Goal: Information Seeking & Learning: Find specific fact

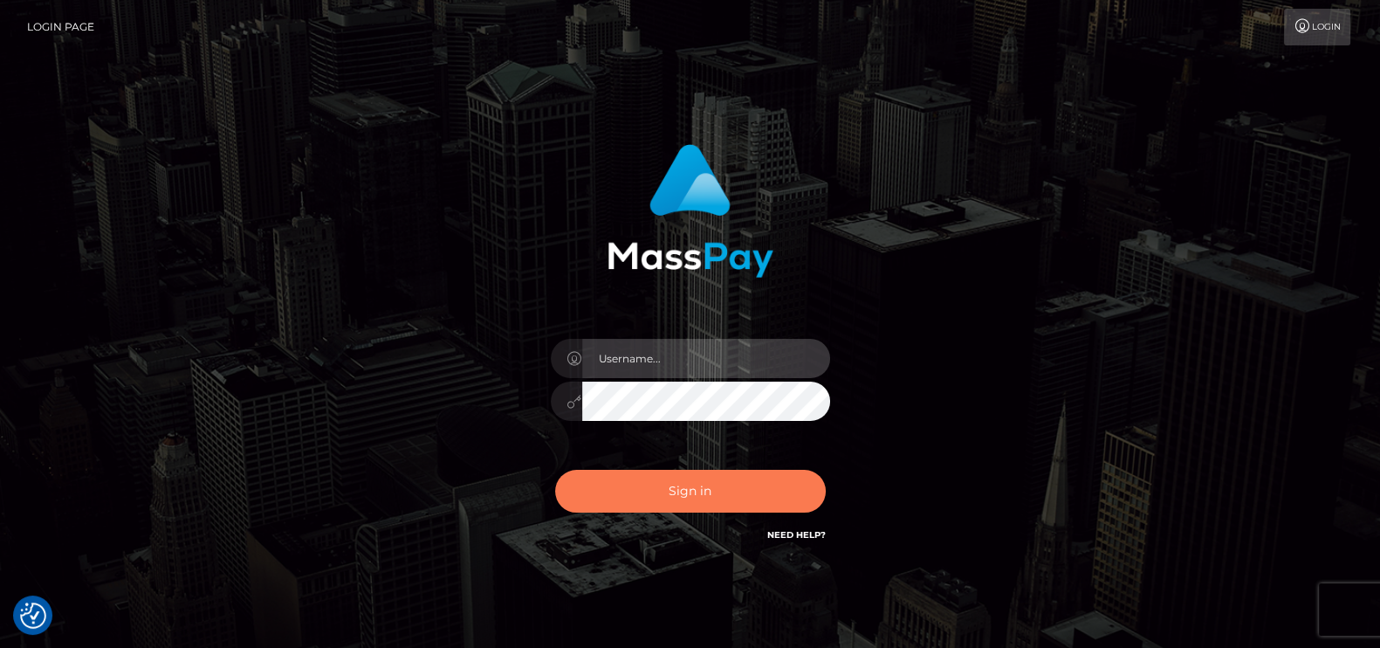
type input "petros.kidane"
click at [719, 477] on button "Sign in" at bounding box center [690, 491] width 271 height 43
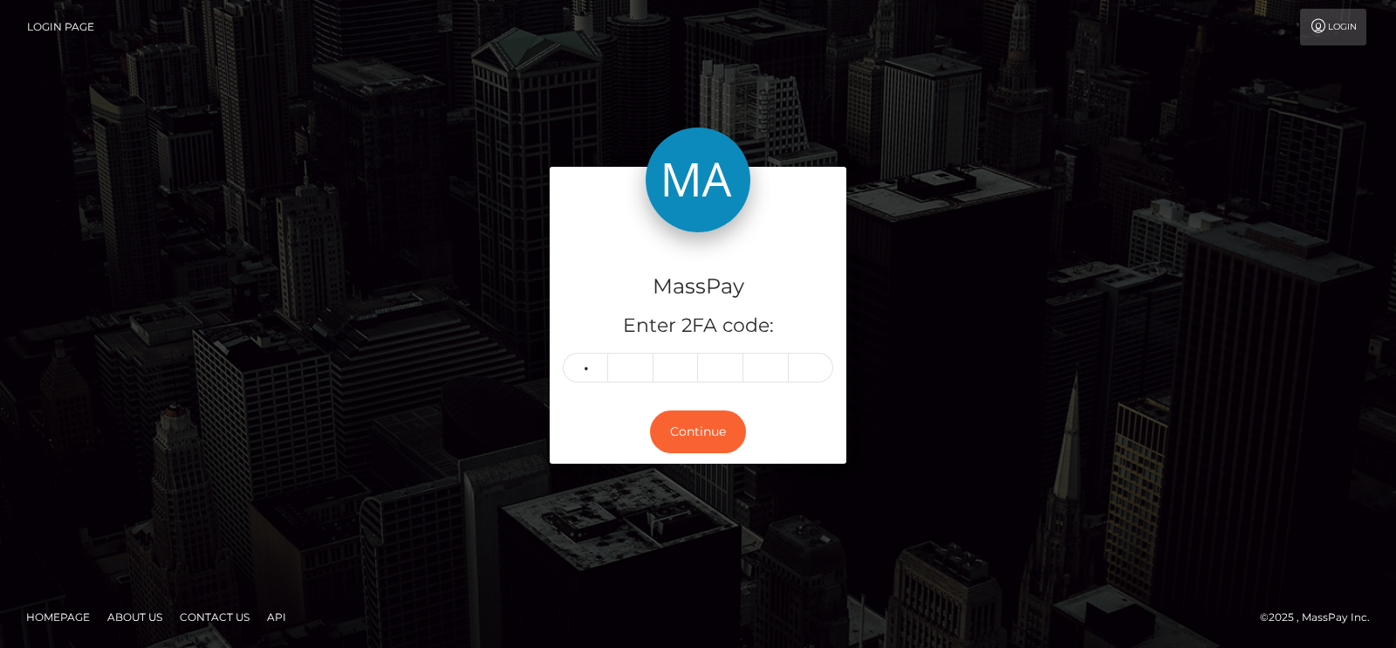
type input "8"
type input "2"
type input "8"
type input "0"
type input "7"
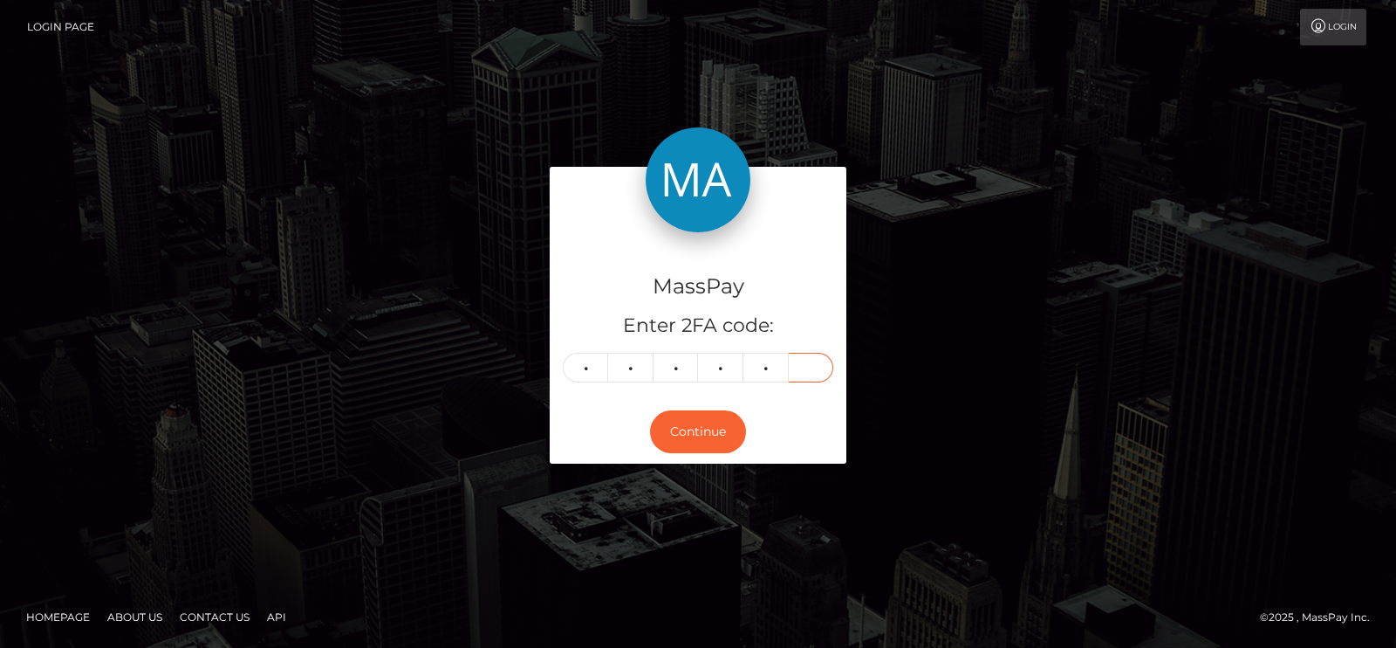
type input "2"
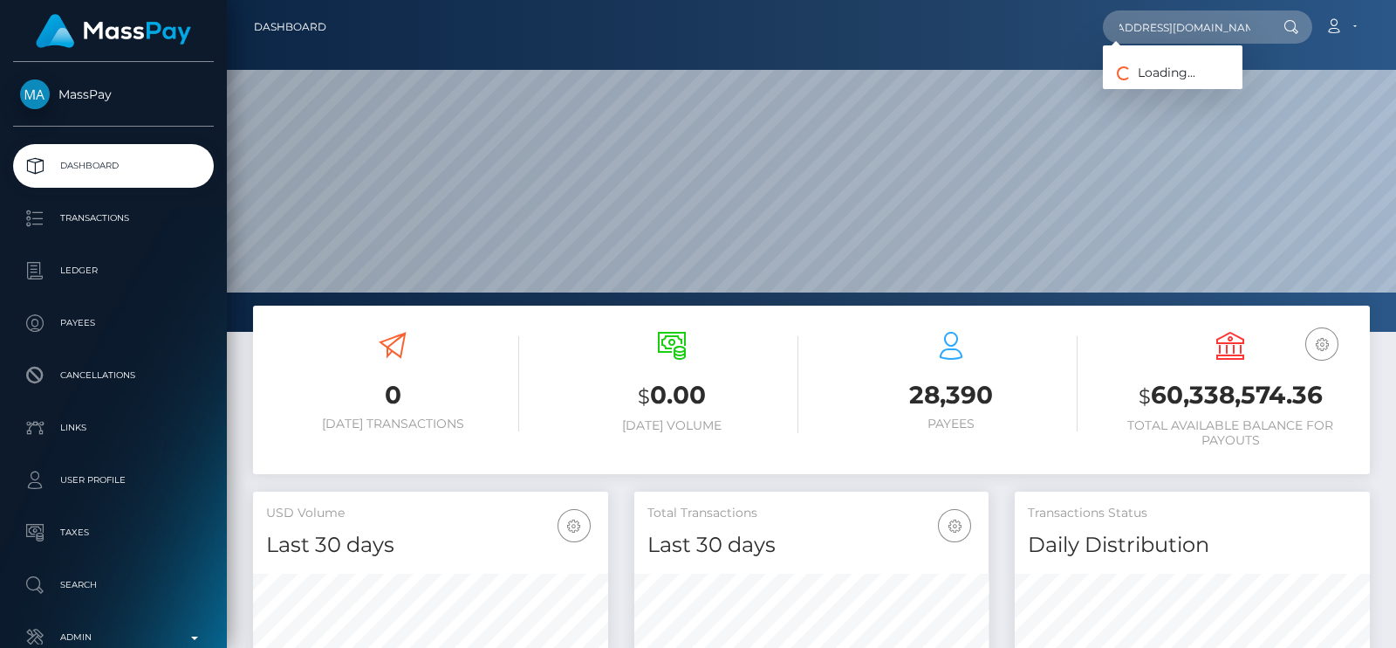
scroll to position [309, 354]
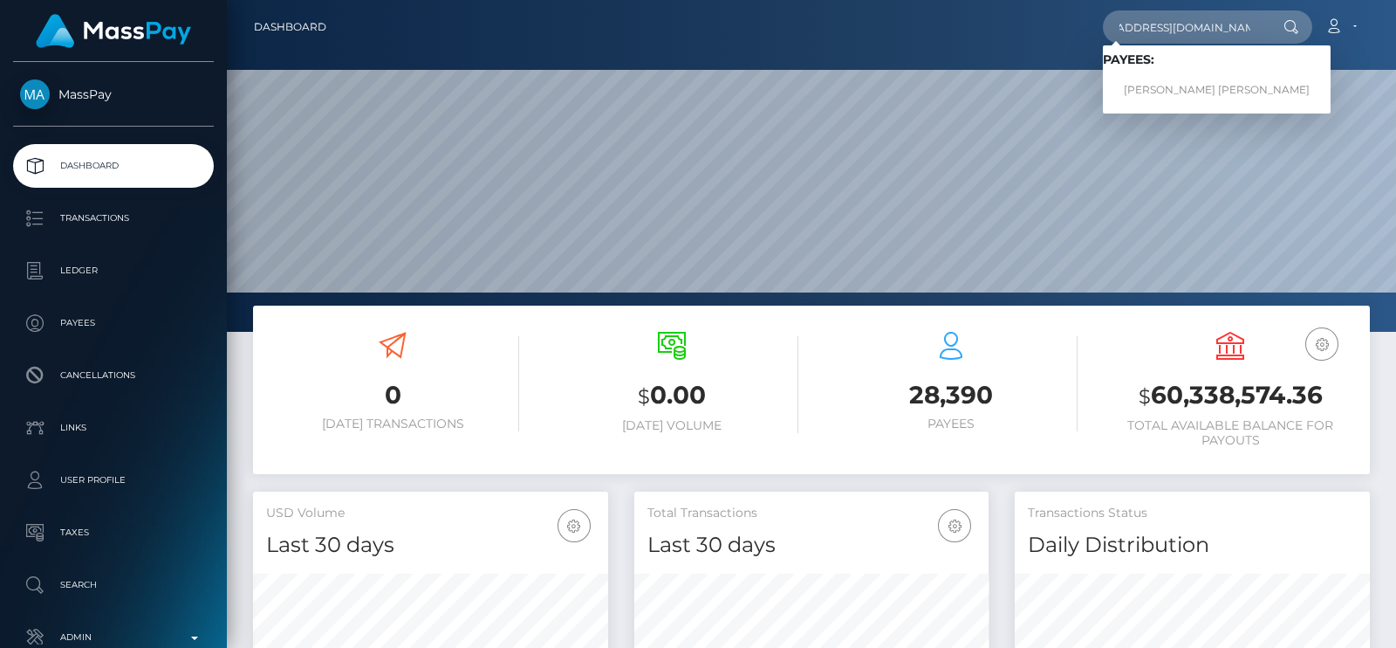
type input "[EMAIL_ADDRESS][DOMAIN_NAME]"
click at [1183, 81] on link "[PERSON_NAME] [PERSON_NAME]" at bounding box center [1217, 90] width 228 height 32
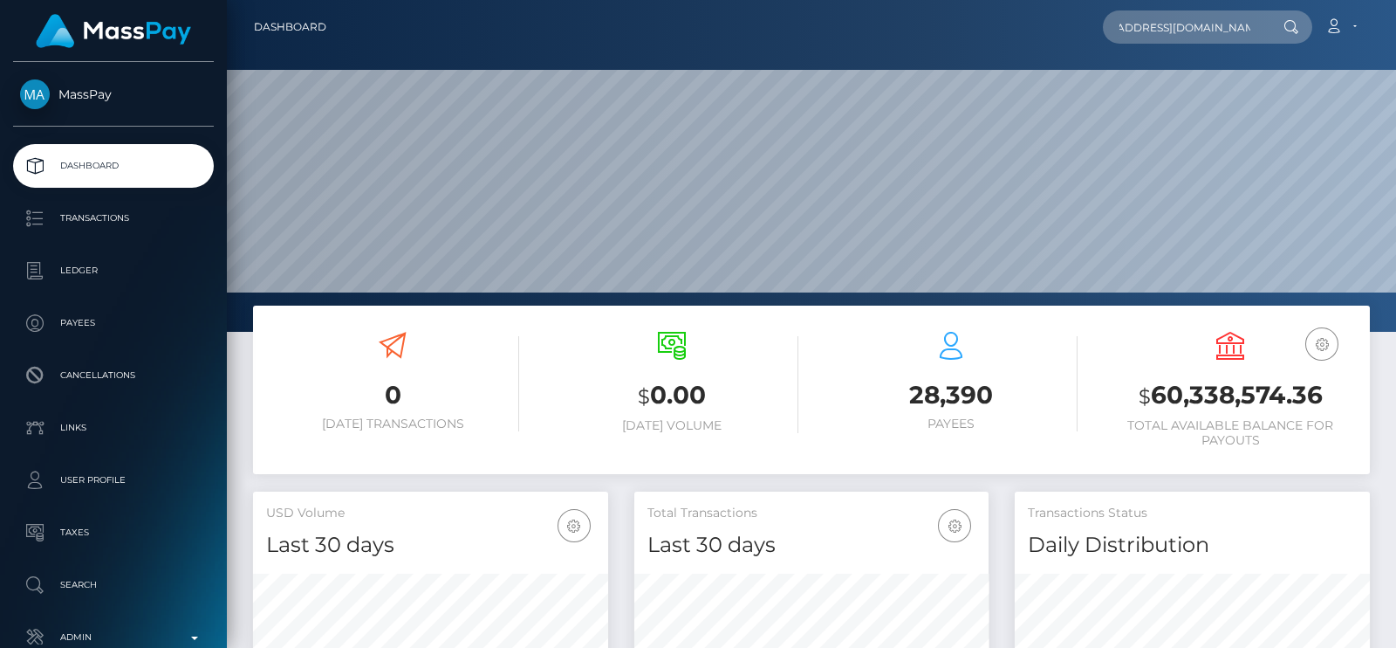
scroll to position [0, 0]
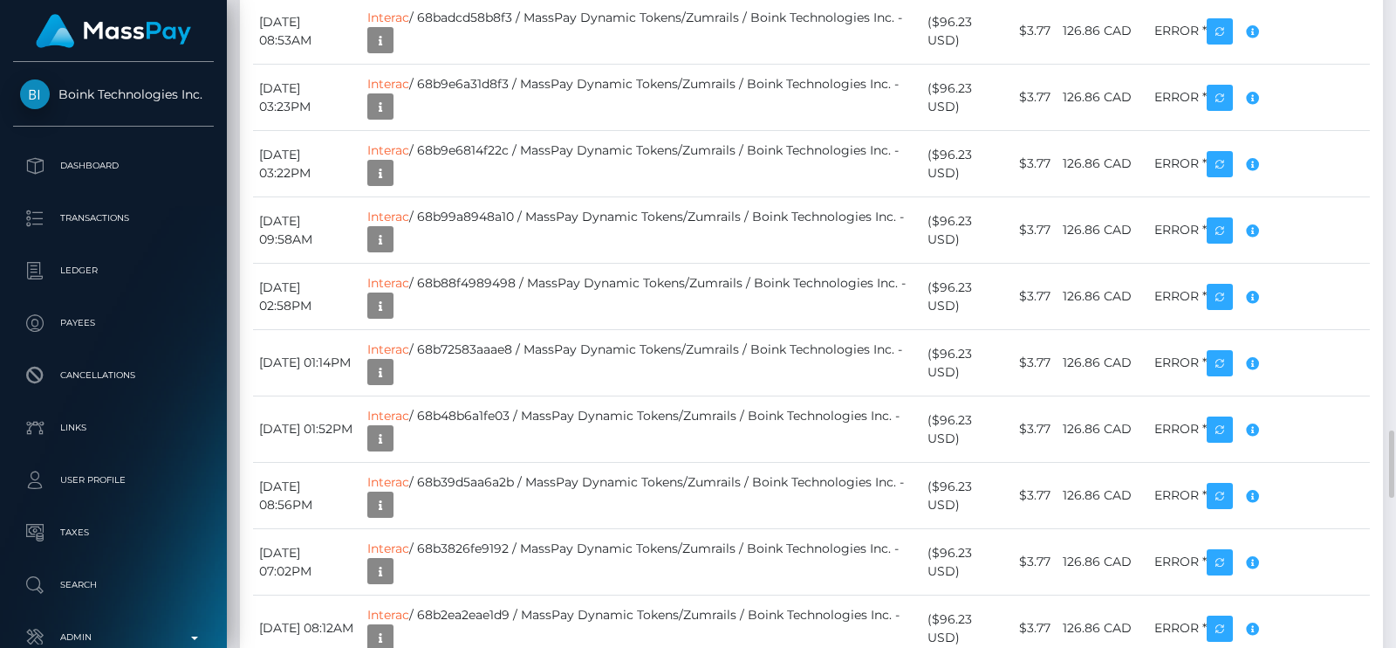
scroll to position [4473, 0]
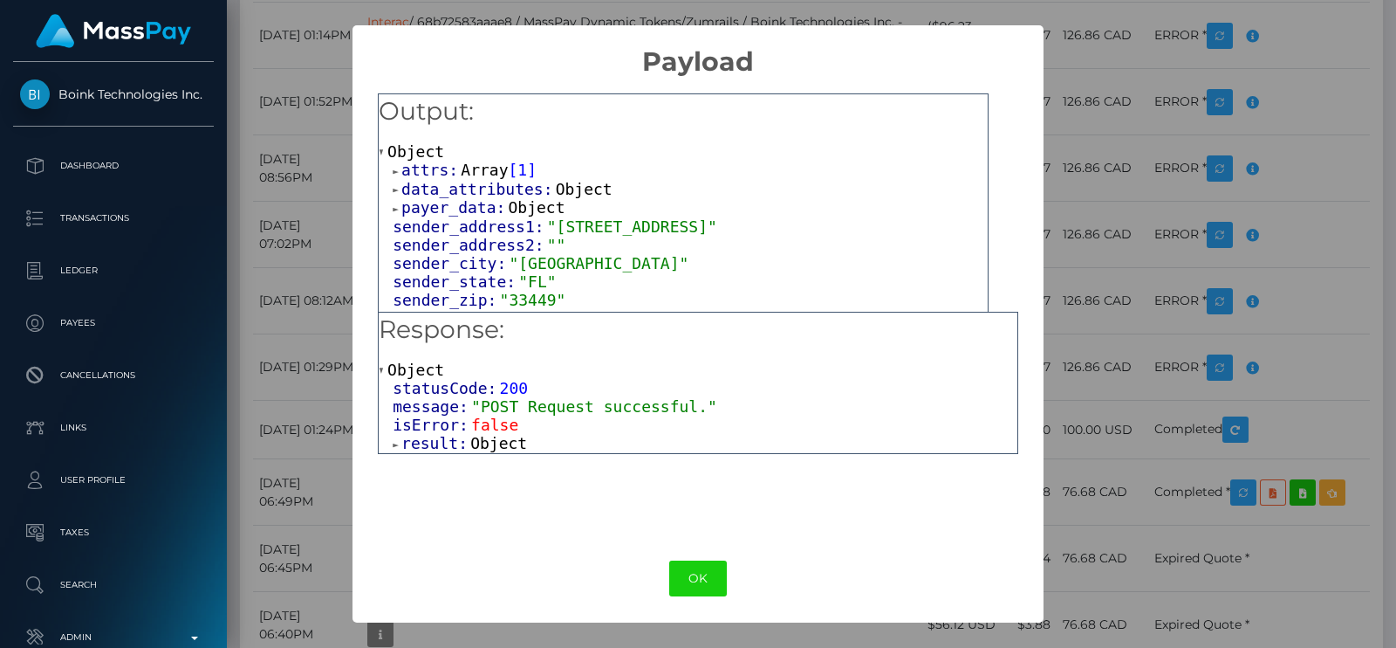
click at [471, 437] on span "Object" at bounding box center [498, 443] width 57 height 18
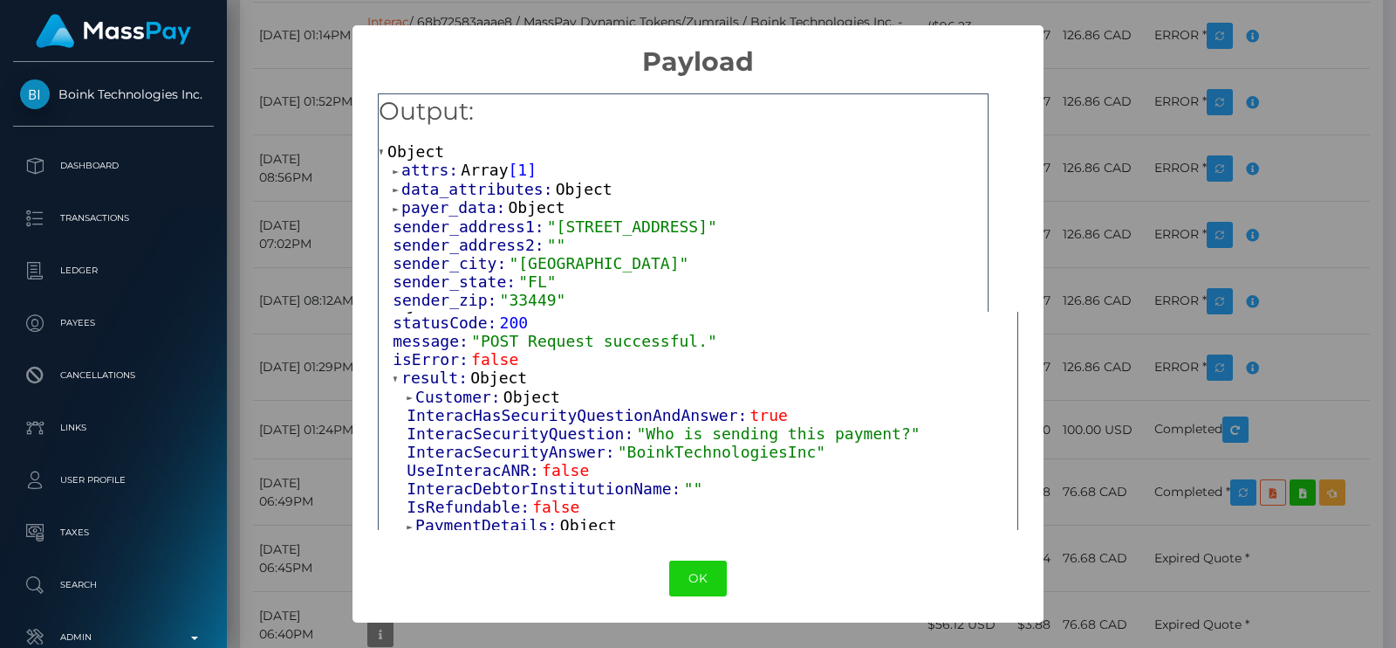
scroll to position [108, 0]
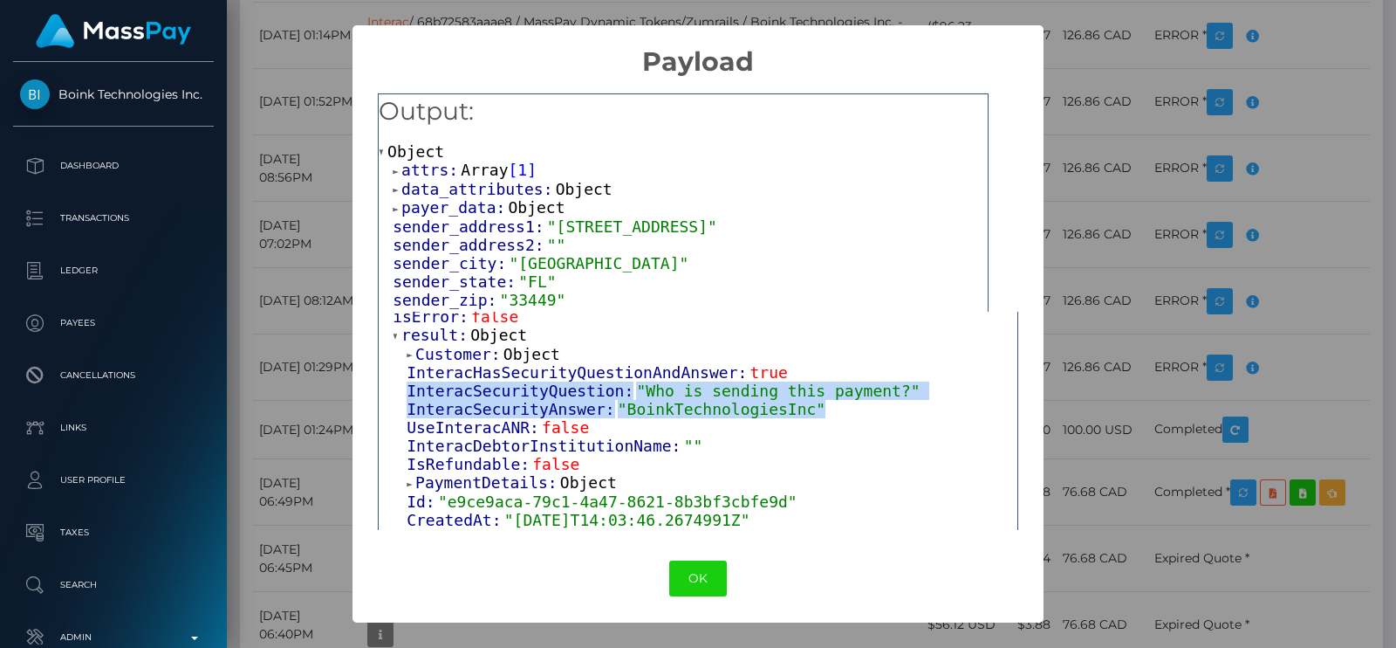
drag, startPoint x: 408, startPoint y: 386, endPoint x: 827, endPoint y: 411, distance: 418.8
click at [827, 411] on div "Customer: Object InteracHasSecurityQuestionAndAnswer: true InteracSecurityQuest…" at bounding box center [705, 557] width 625 height 425
copy div "InteracSecurityQuestion: "Who is sending this payment?" InteracSecurityAnswer: …"
click at [689, 588] on button "OK" at bounding box center [698, 578] width 58 height 36
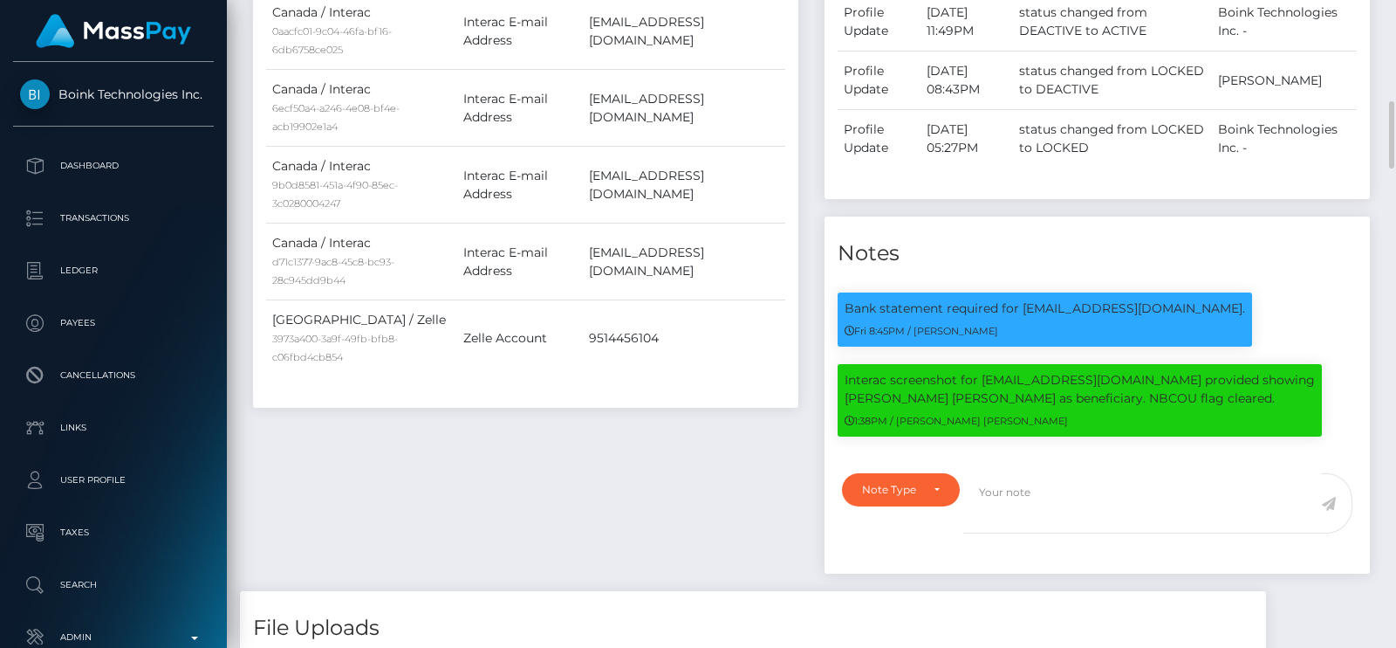
scroll to position [0, 0]
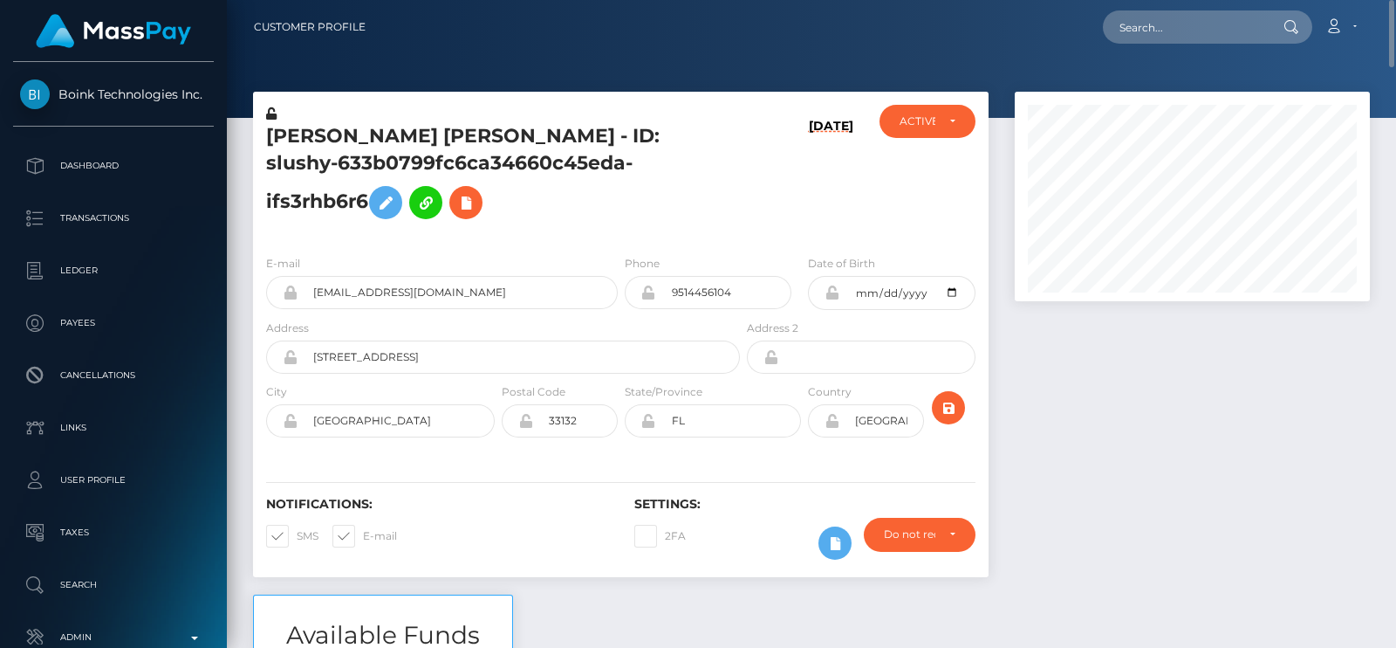
click at [307, 133] on h5 "[PERSON_NAME] [PERSON_NAME] - ID: slushy-633b0799fc6ca34660c45eda-ifs3rhb6r6" at bounding box center [498, 175] width 464 height 105
copy h5 "[PERSON_NAME]"
click at [482, 223] on h5 "[PERSON_NAME] [PERSON_NAME] - ID: slushy-633b0799fc6ca34660c45eda-ifs3rhb6r6" at bounding box center [498, 175] width 464 height 105
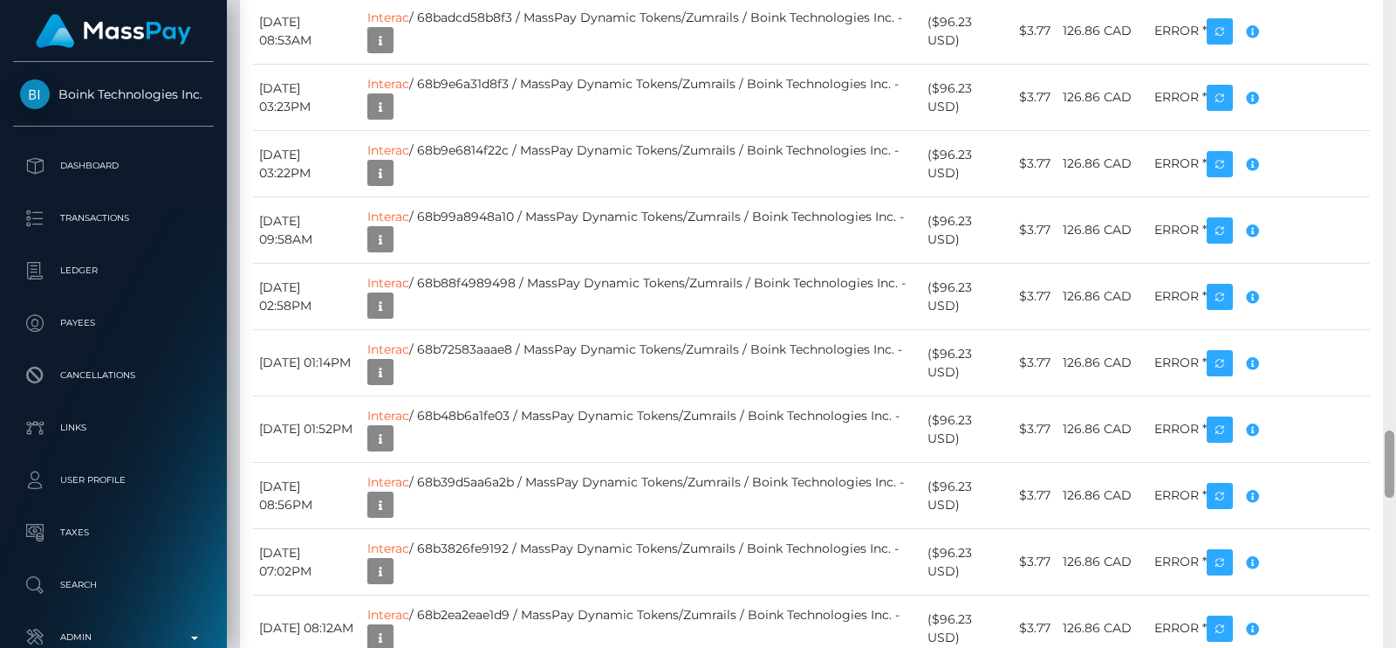
scroll to position [4792, 0]
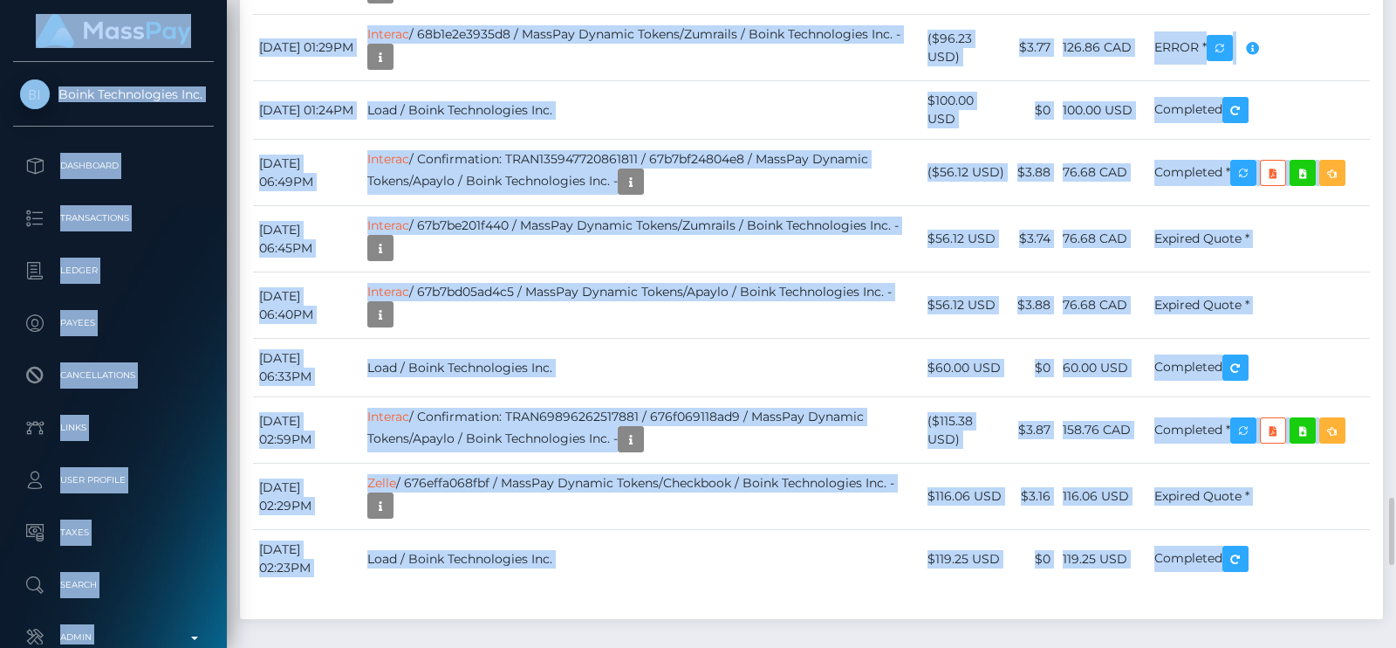
drag, startPoint x: 1396, startPoint y: 470, endPoint x: 1396, endPoint y: -12, distance: 481.8
click at [1396, 0] on html "Boink Technologies Inc. Dashboard Transactions Ledger Payees" at bounding box center [698, 324] width 1396 height 648
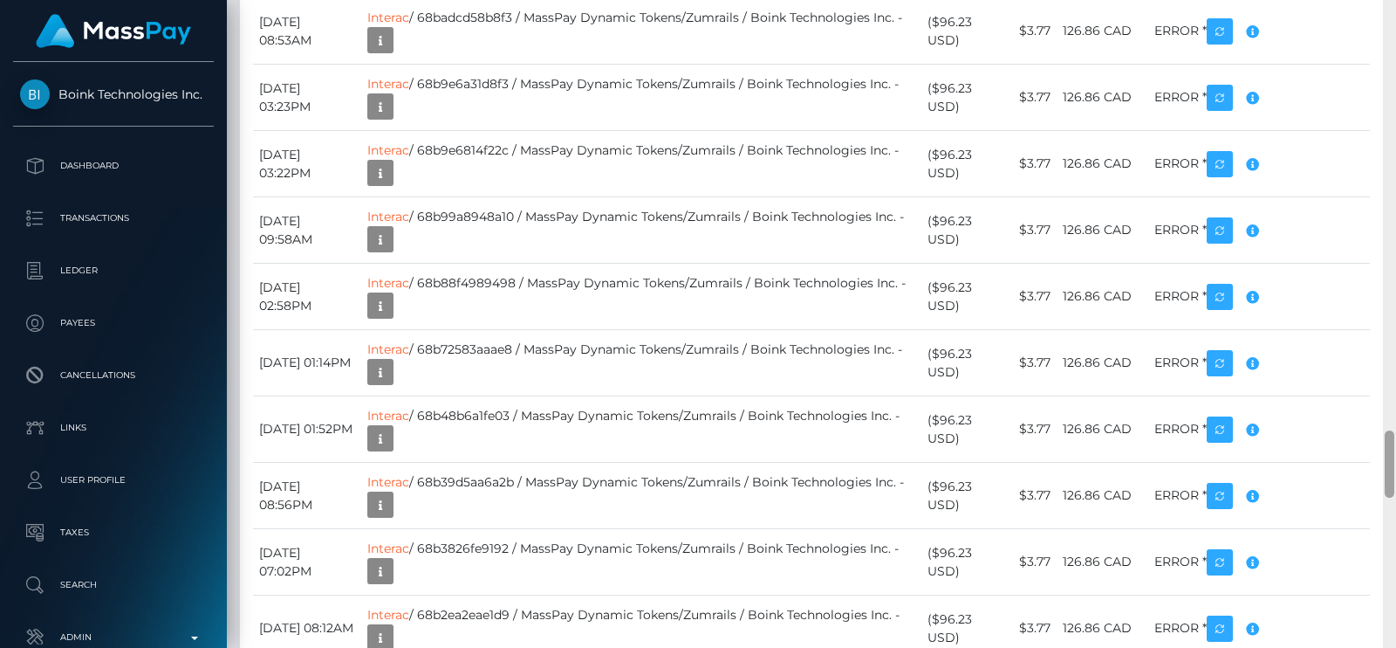
click at [1396, 139] on div at bounding box center [1389, 324] width 13 height 648
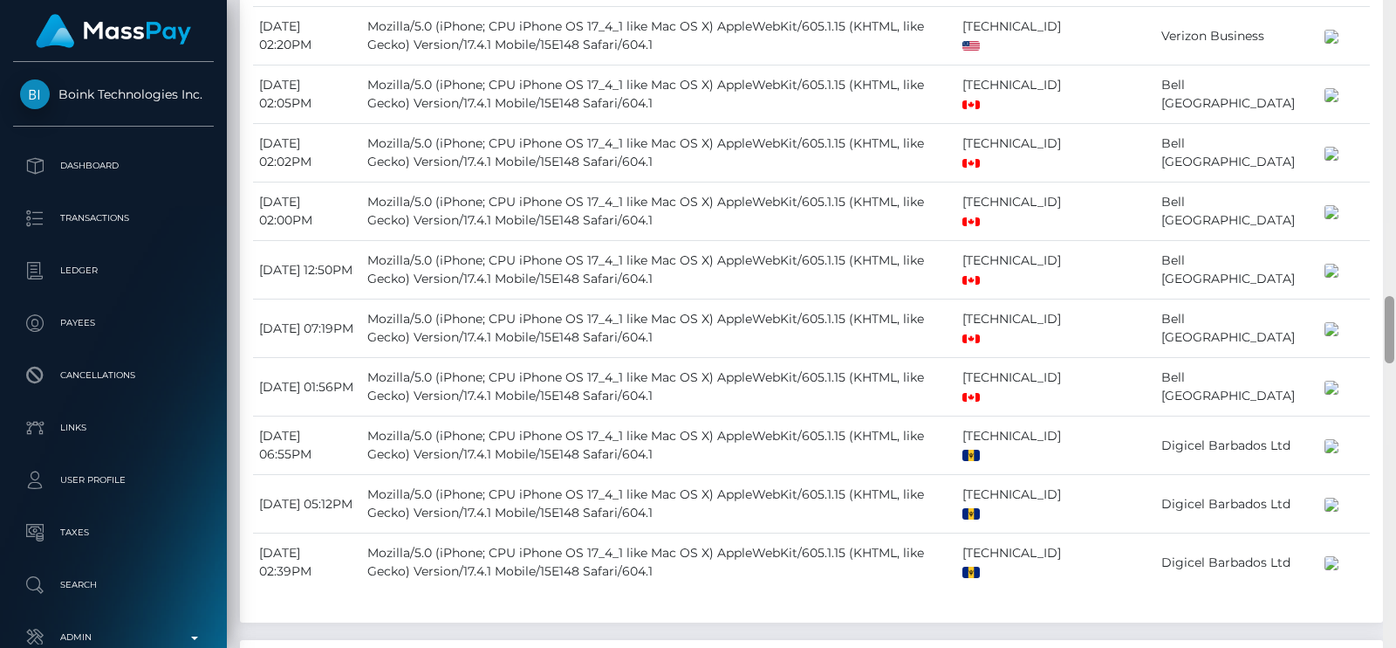
click at [1396, 139] on div at bounding box center [1389, 324] width 13 height 648
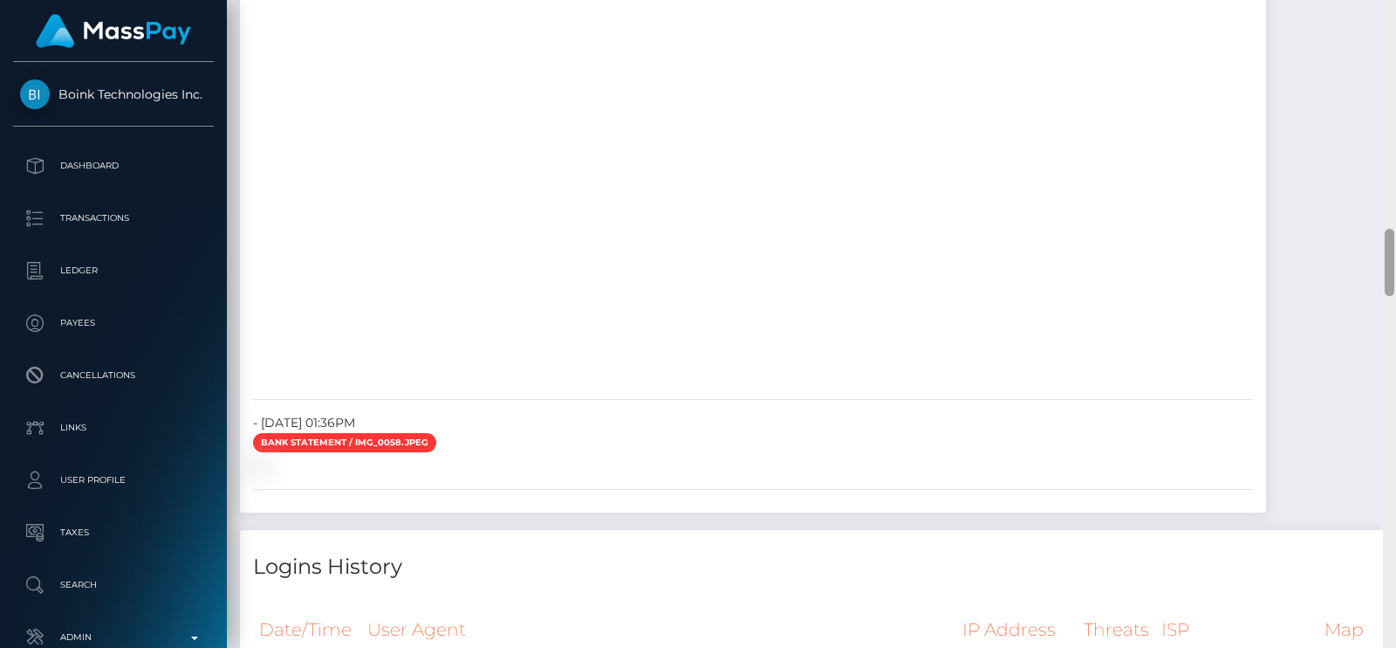
click at [1396, 139] on div at bounding box center [1389, 324] width 13 height 648
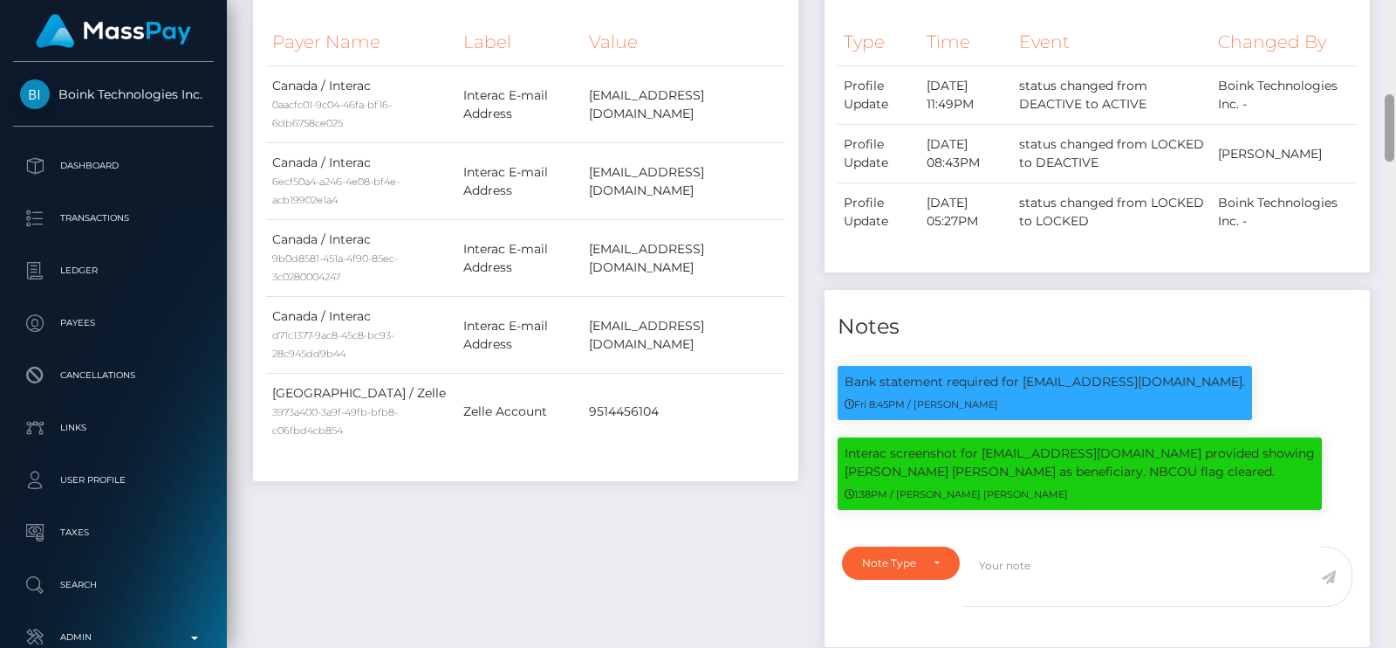
click at [1396, 139] on div at bounding box center [1389, 324] width 13 height 648
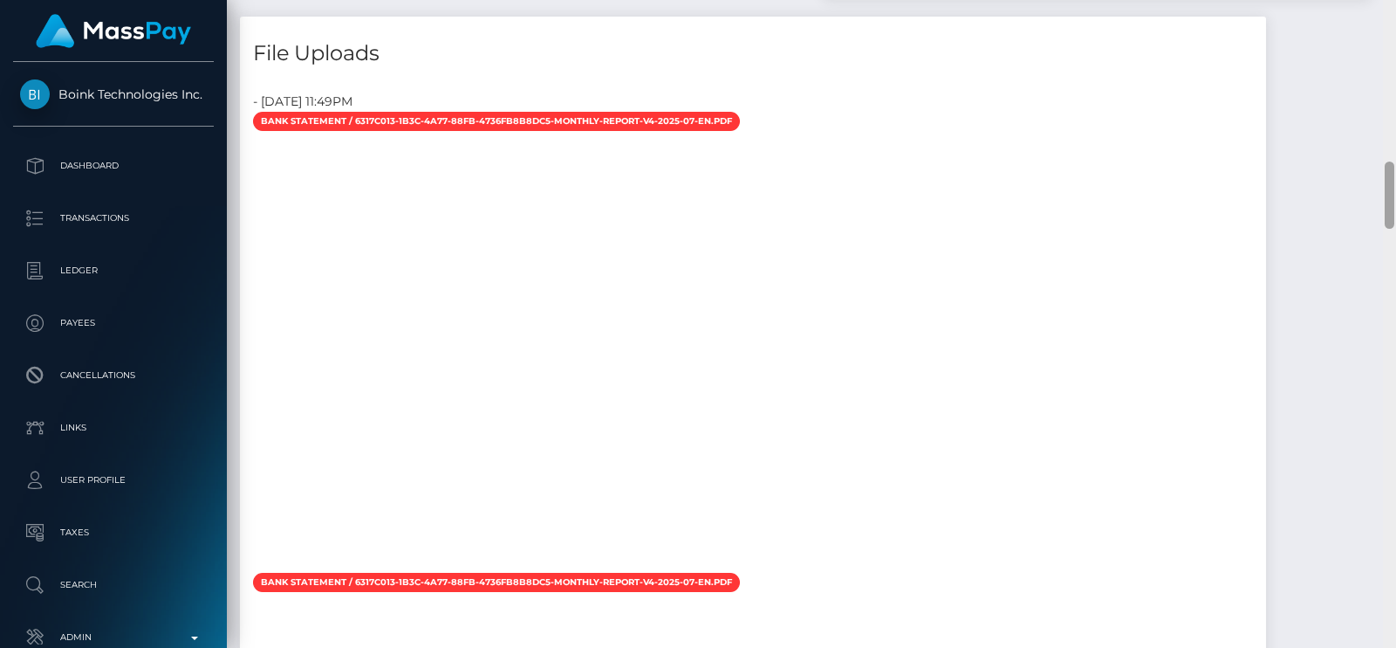
click at [1392, 150] on div at bounding box center [1389, 324] width 13 height 648
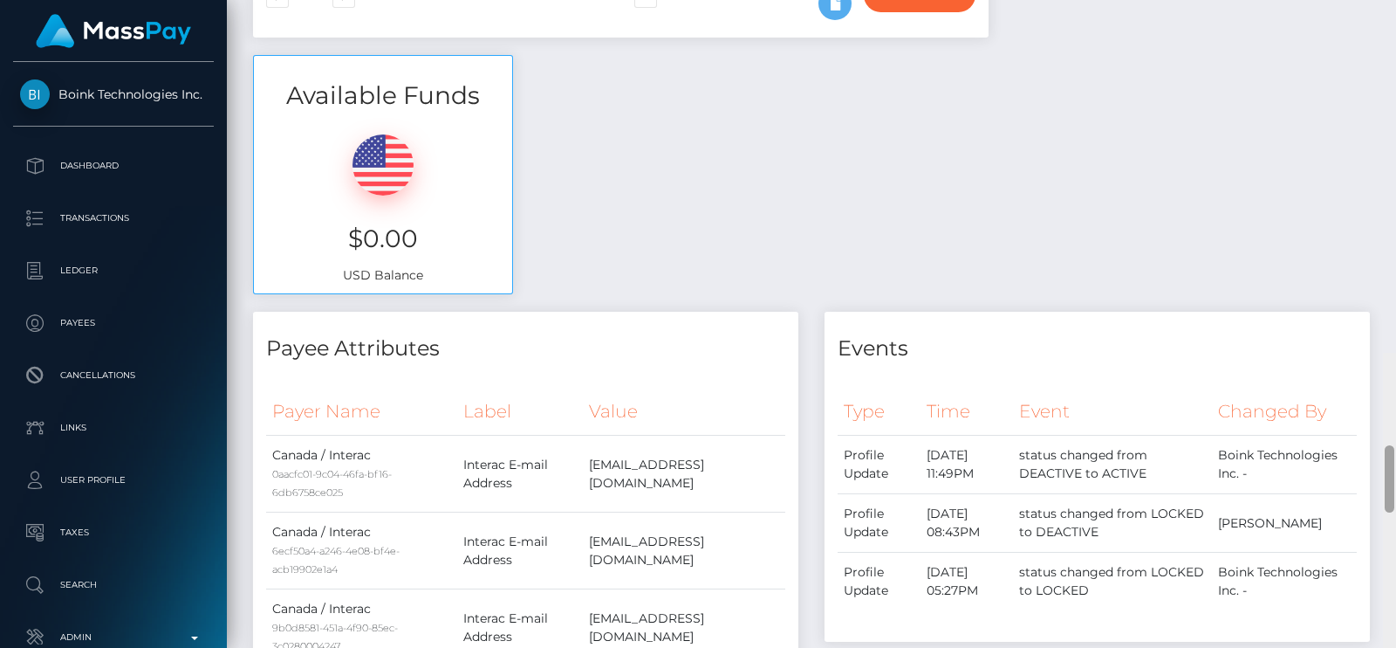
scroll to position [0, 0]
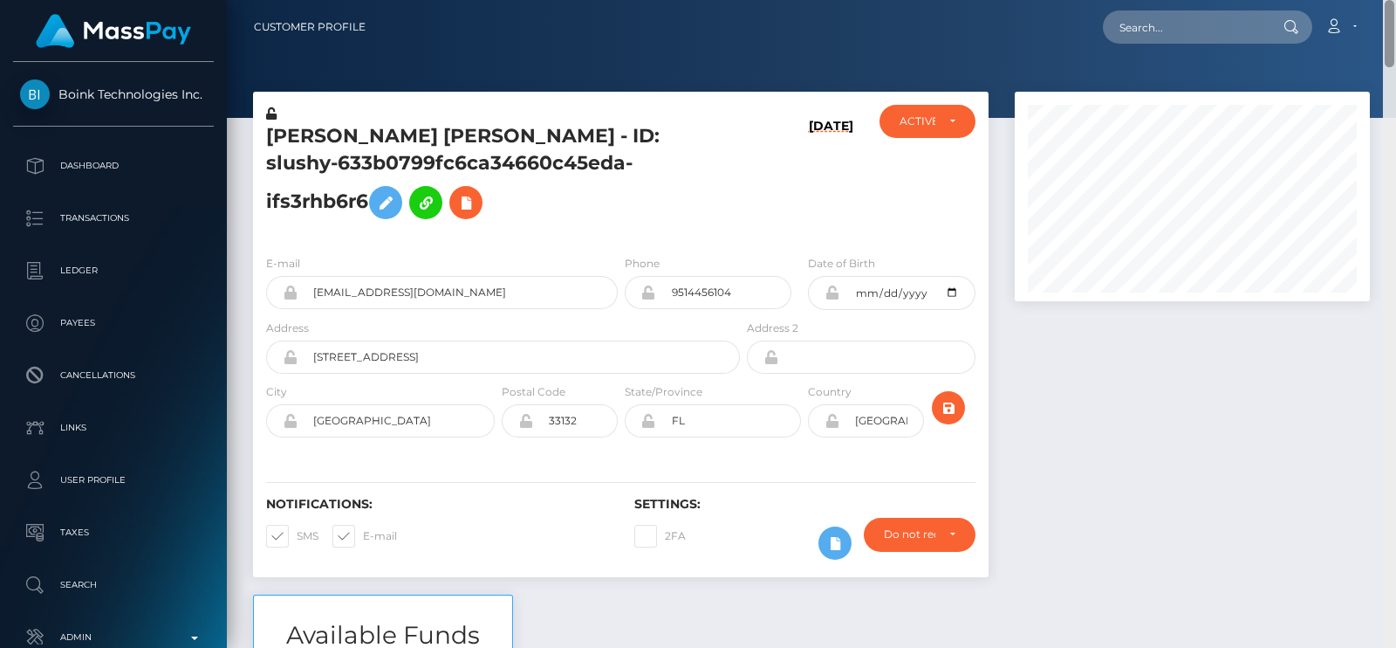
drag, startPoint x: 1389, startPoint y: 144, endPoint x: 1396, endPoint y: -1, distance: 145.1
click at [1396, 0] on div "Customer Profile Loading... Loading..." at bounding box center [812, 324] width 1170 height 648
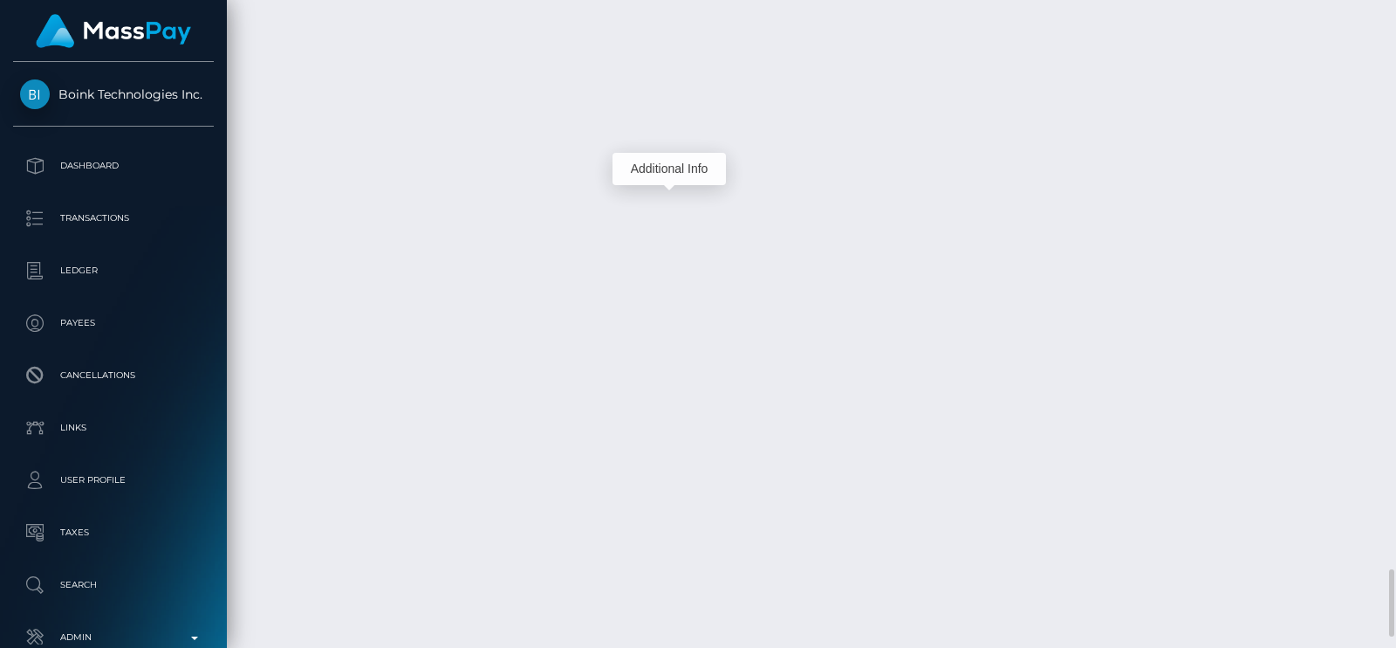
scroll to position [209, 354]
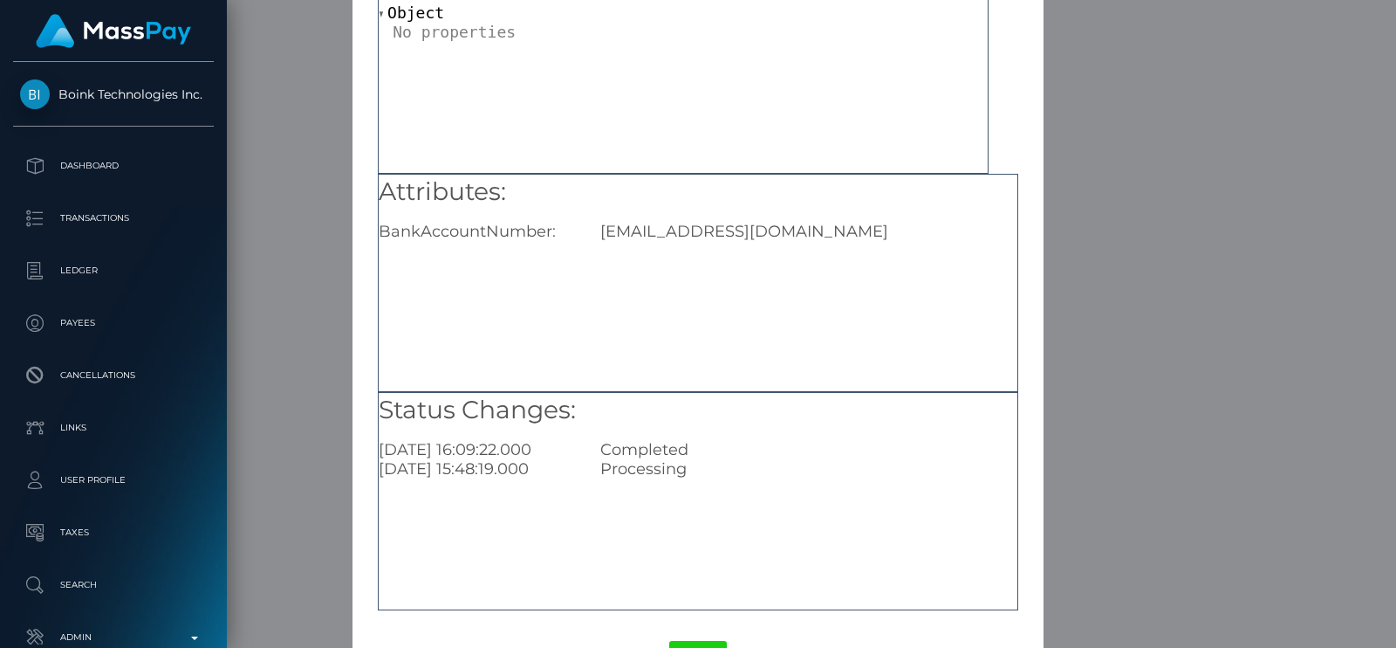
scroll to position [182, 0]
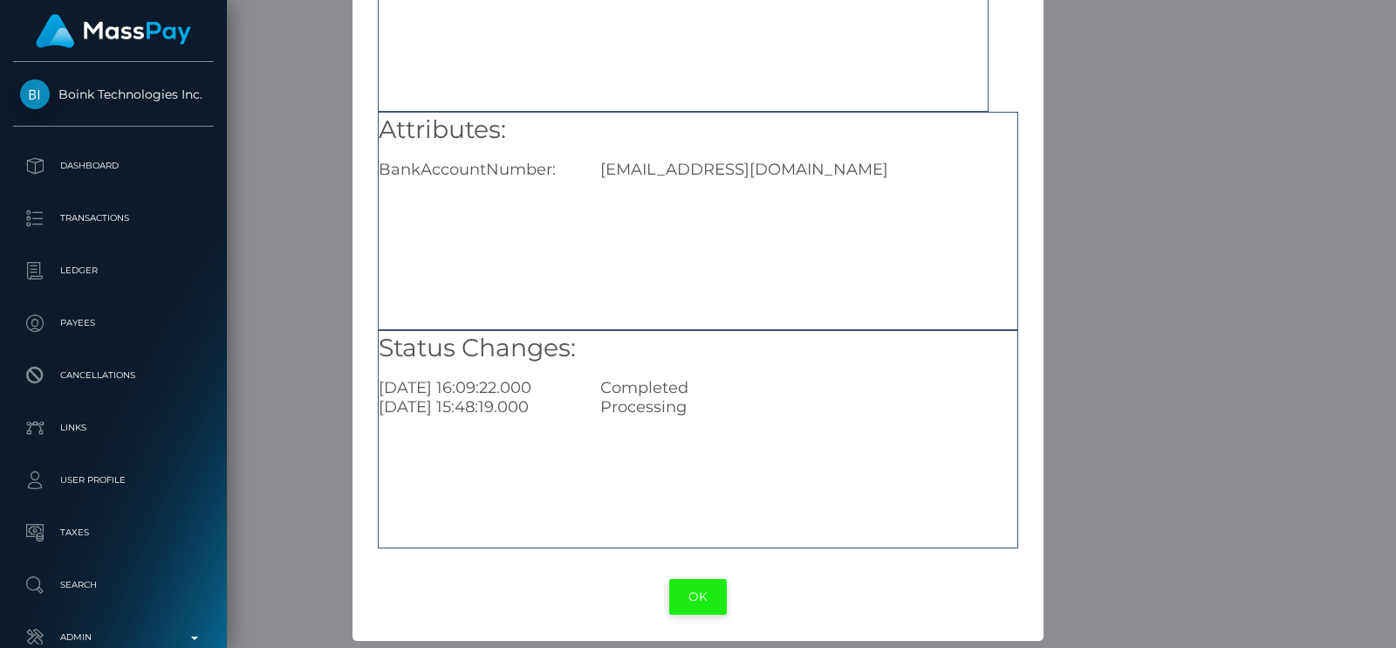
click at [698, 584] on button "OK" at bounding box center [698, 597] width 58 height 36
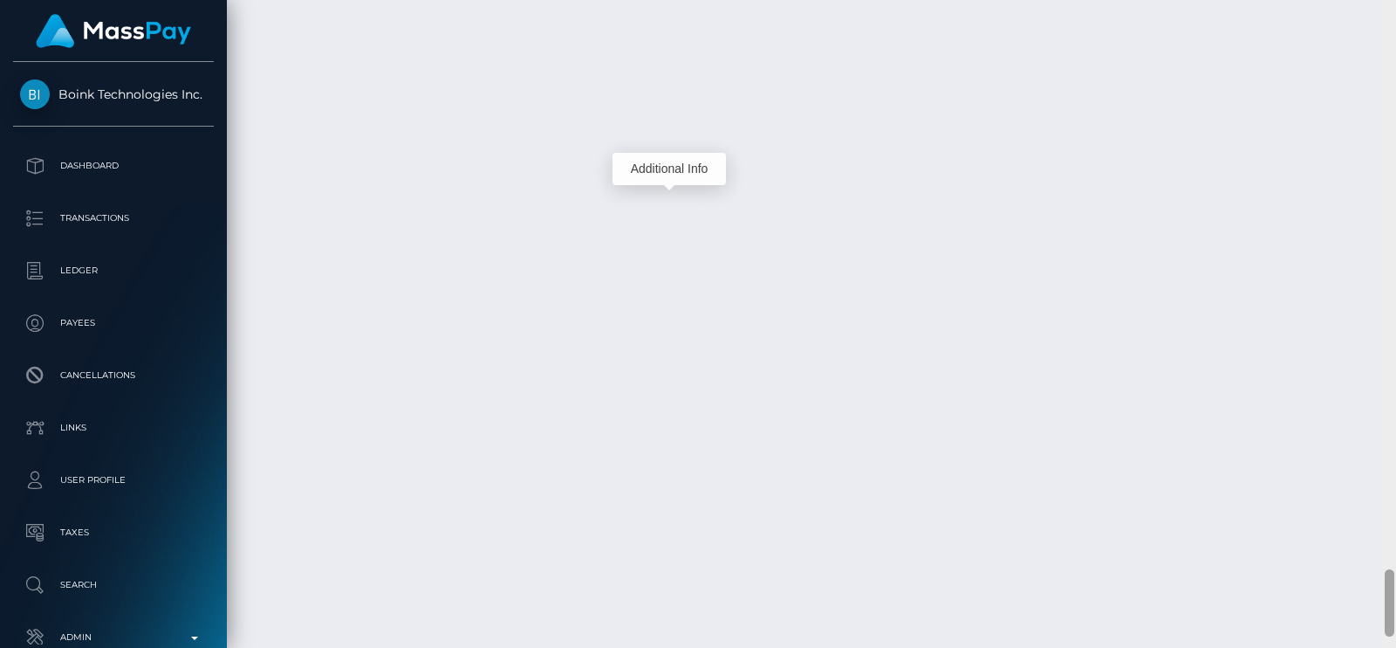
scroll to position [4827, 0]
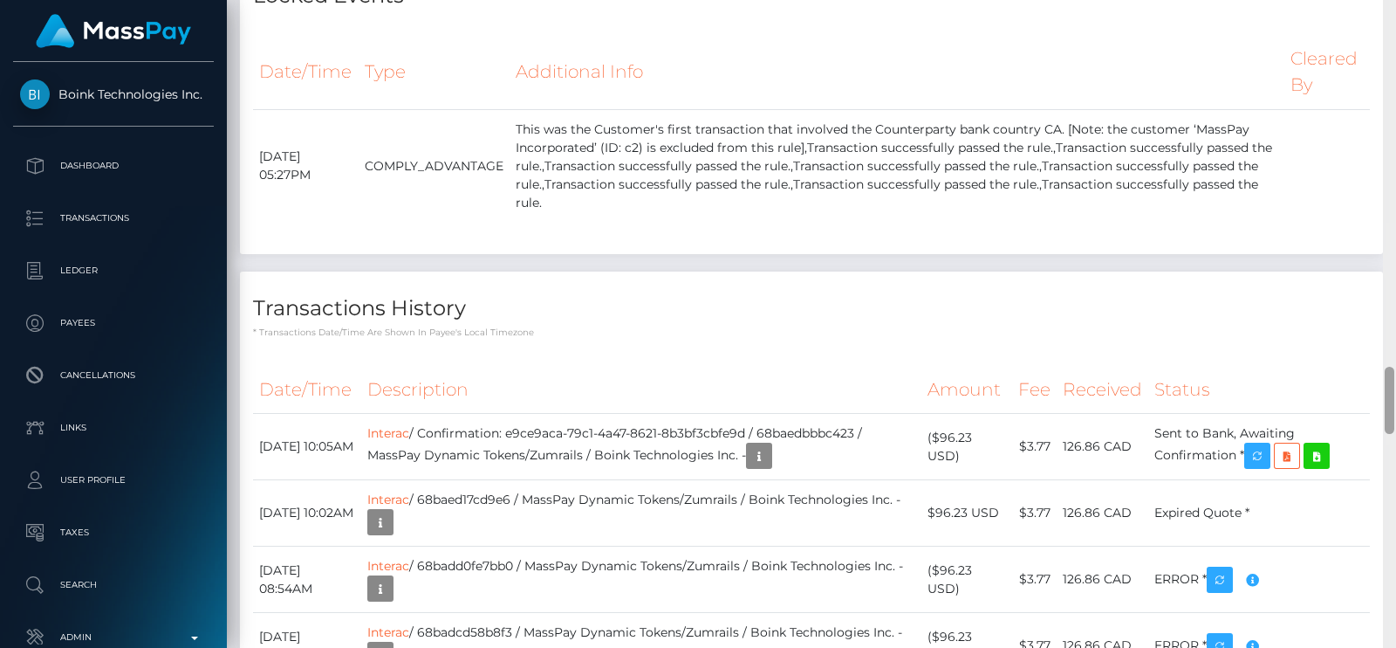
click at [1396, 313] on div at bounding box center [1389, 324] width 13 height 648
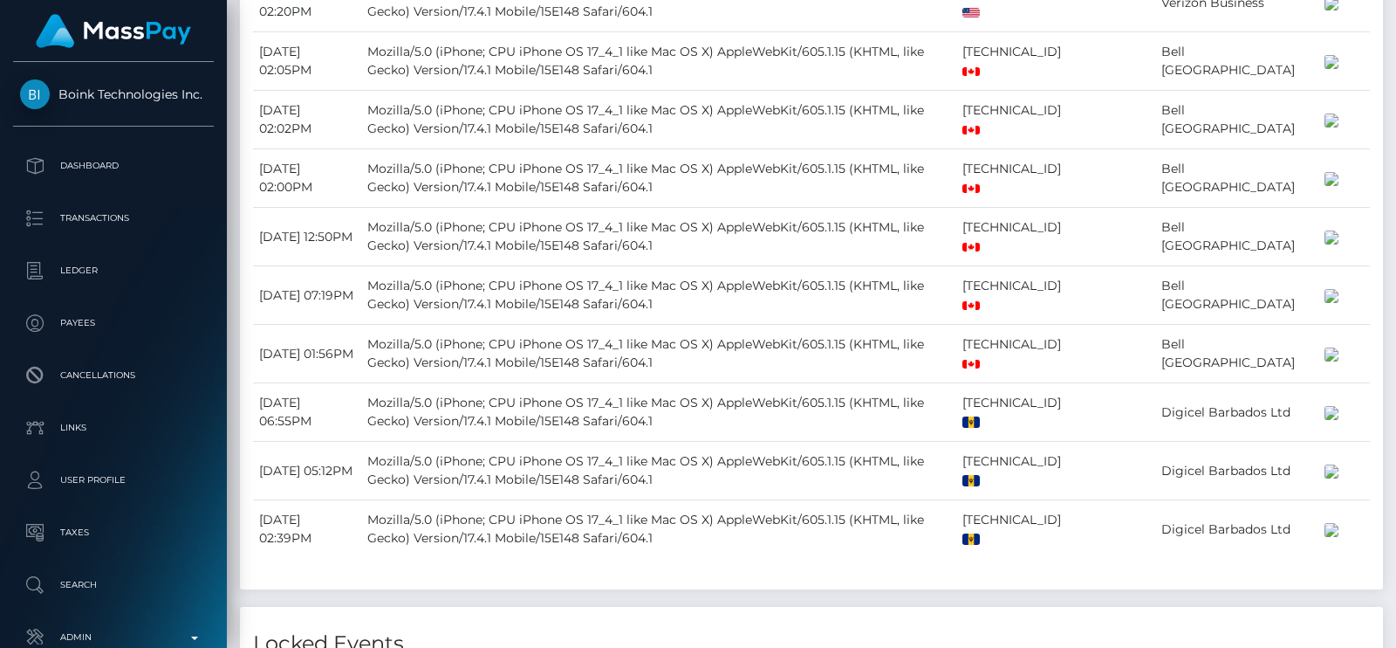
click at [1396, 63] on div at bounding box center [1389, 324] width 13 height 648
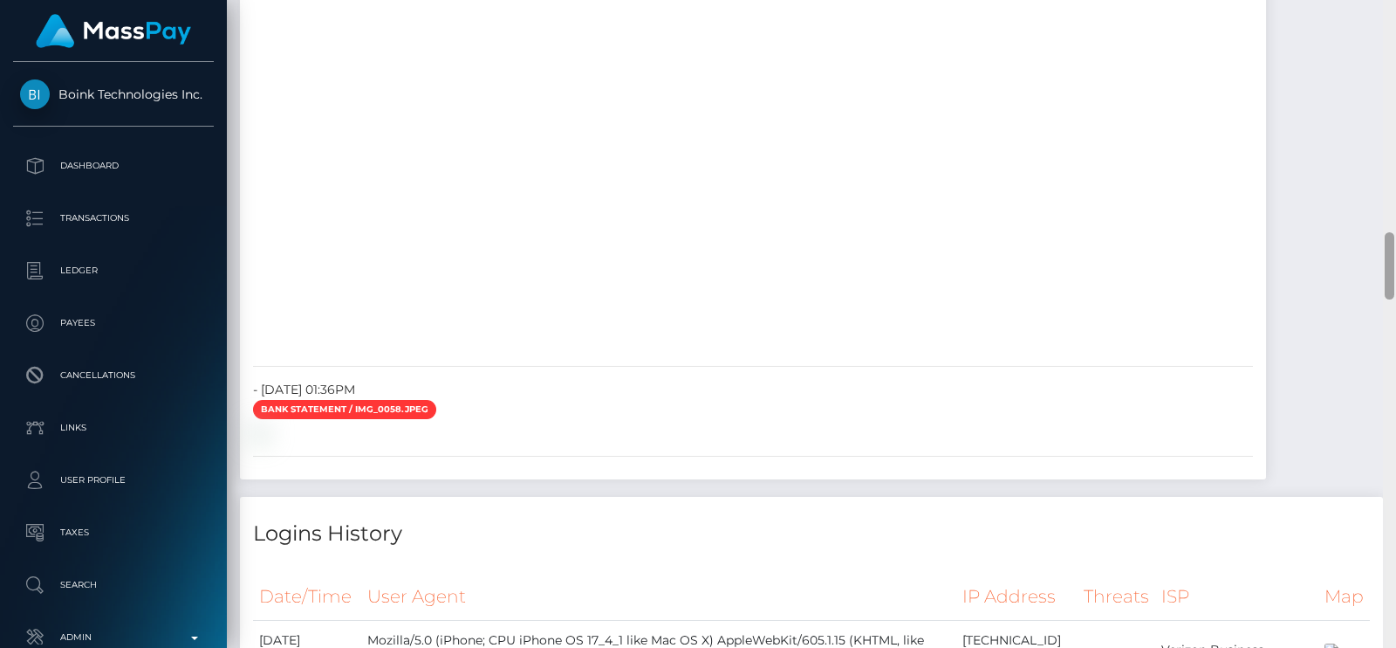
click at [1396, 63] on div at bounding box center [1389, 324] width 13 height 648
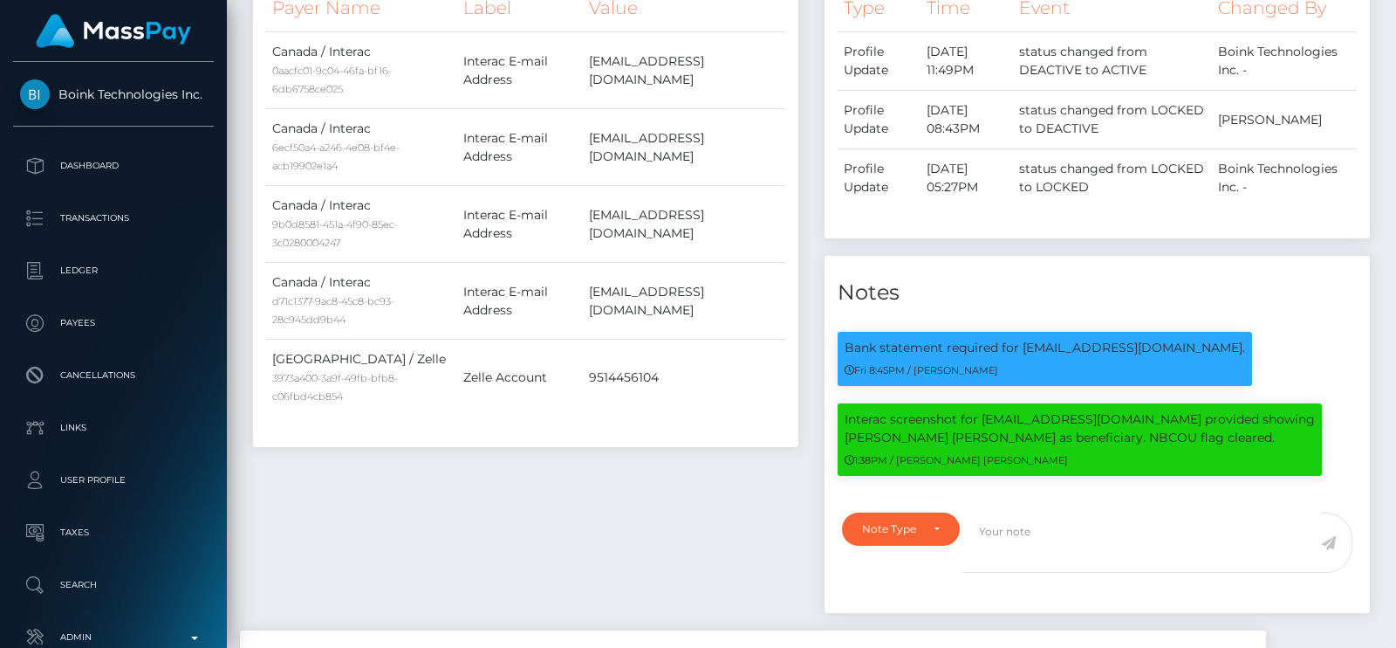
click at [1396, 63] on div at bounding box center [1389, 324] width 13 height 648
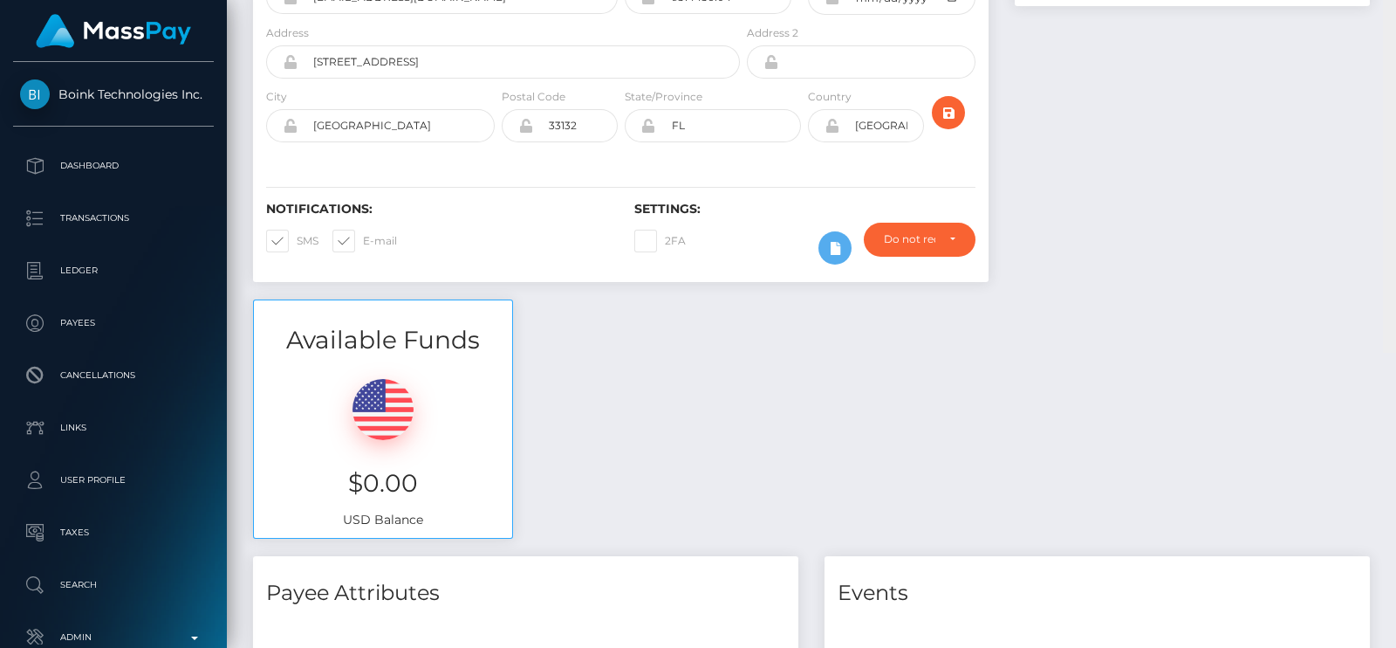
click at [1393, 22] on div "Customer Profile Loading... Loading..." at bounding box center [812, 324] width 1170 height 648
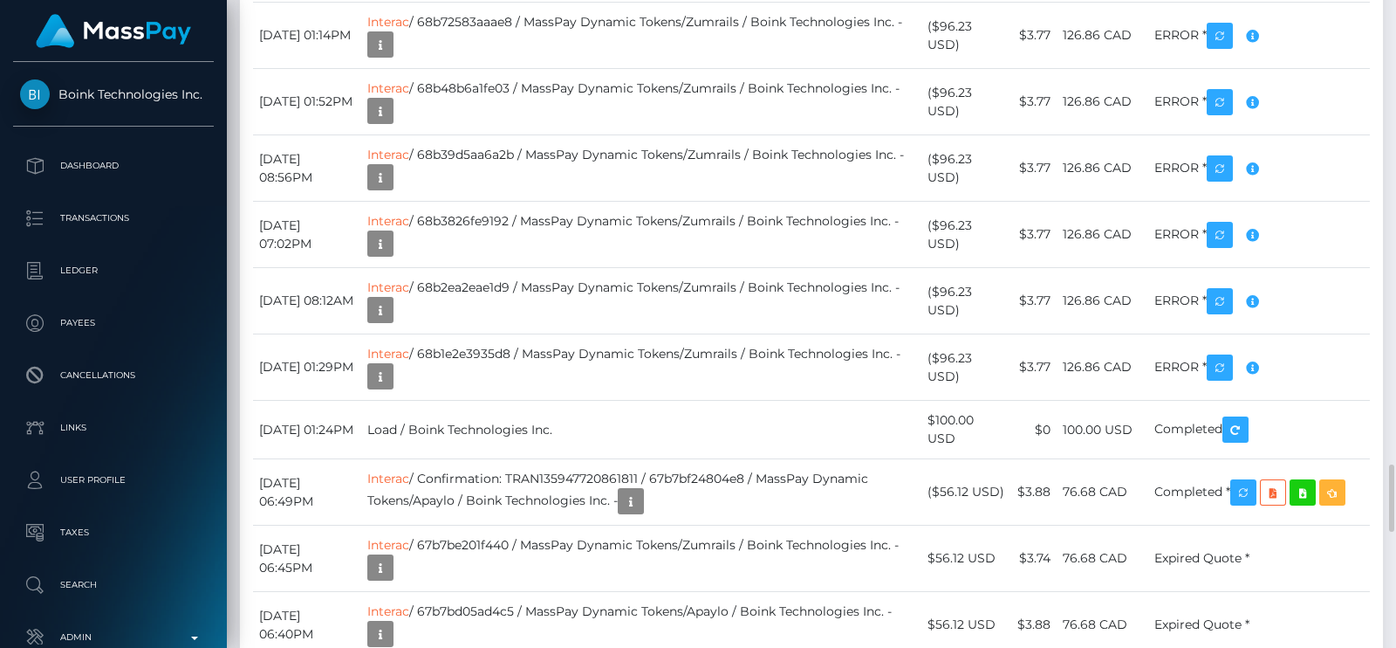
scroll to position [209, 354]
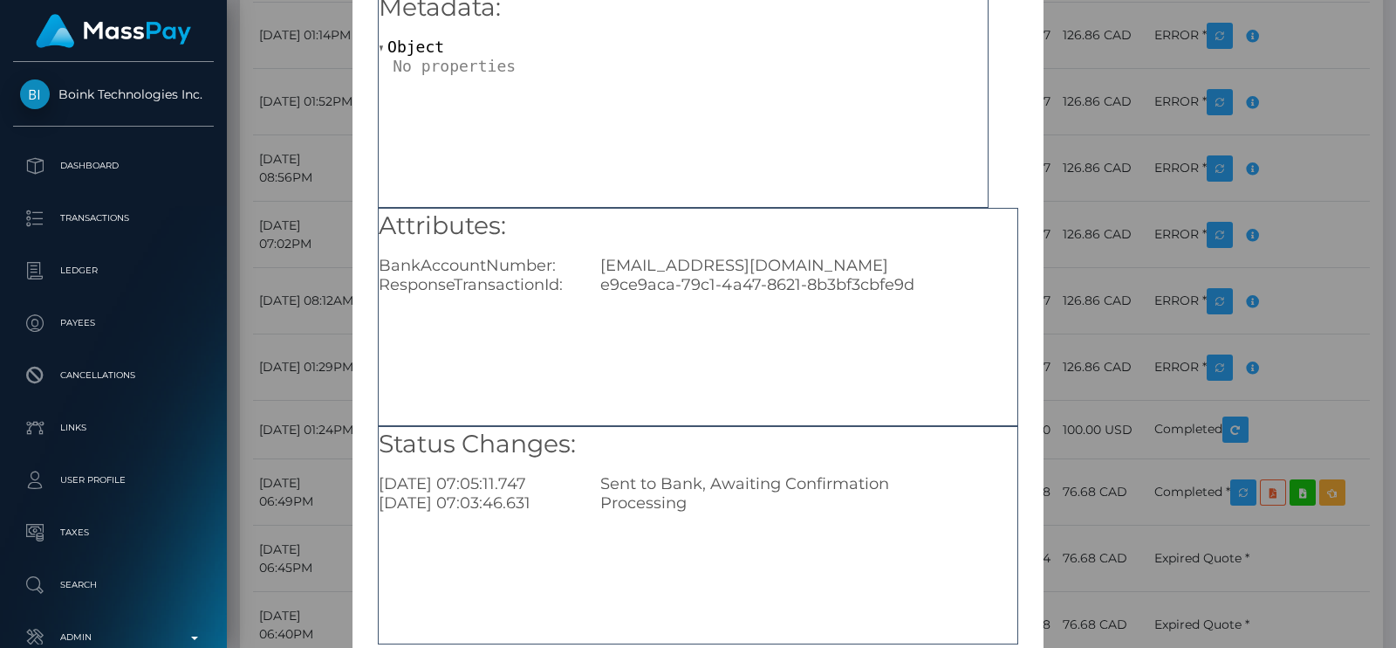
scroll to position [182, 0]
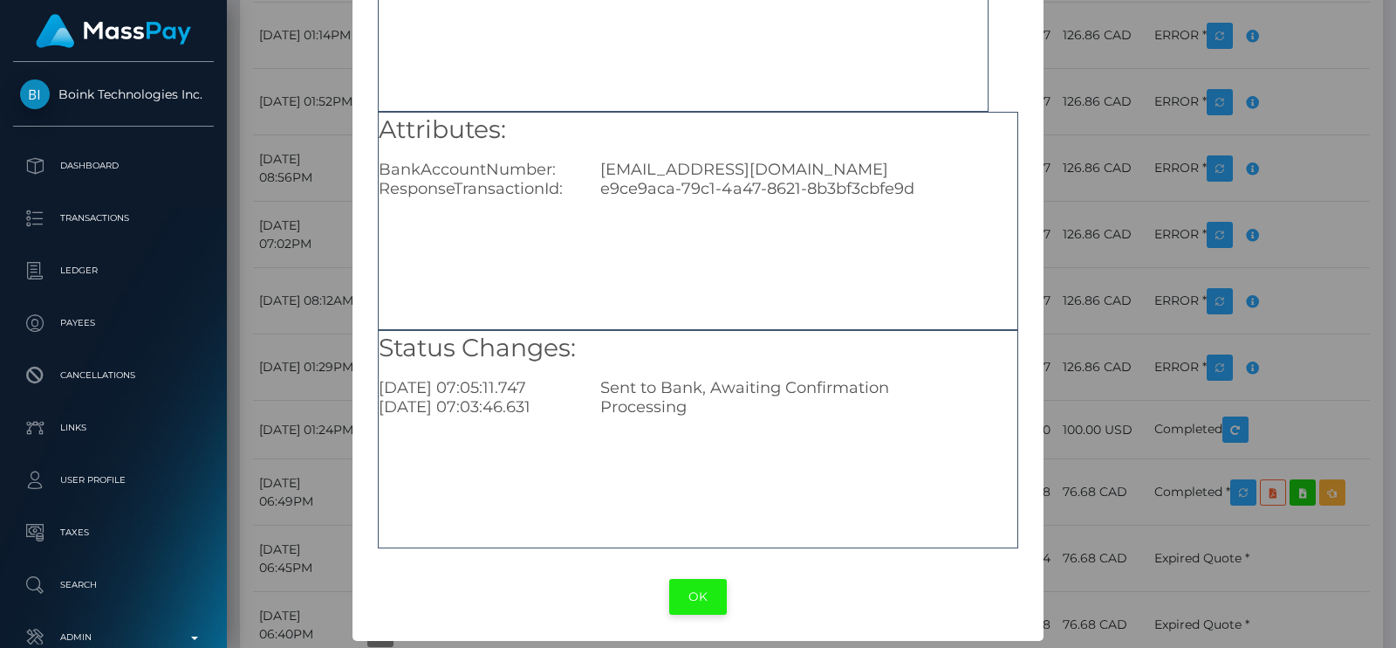
click at [696, 593] on button "OK" at bounding box center [698, 597] width 58 height 36
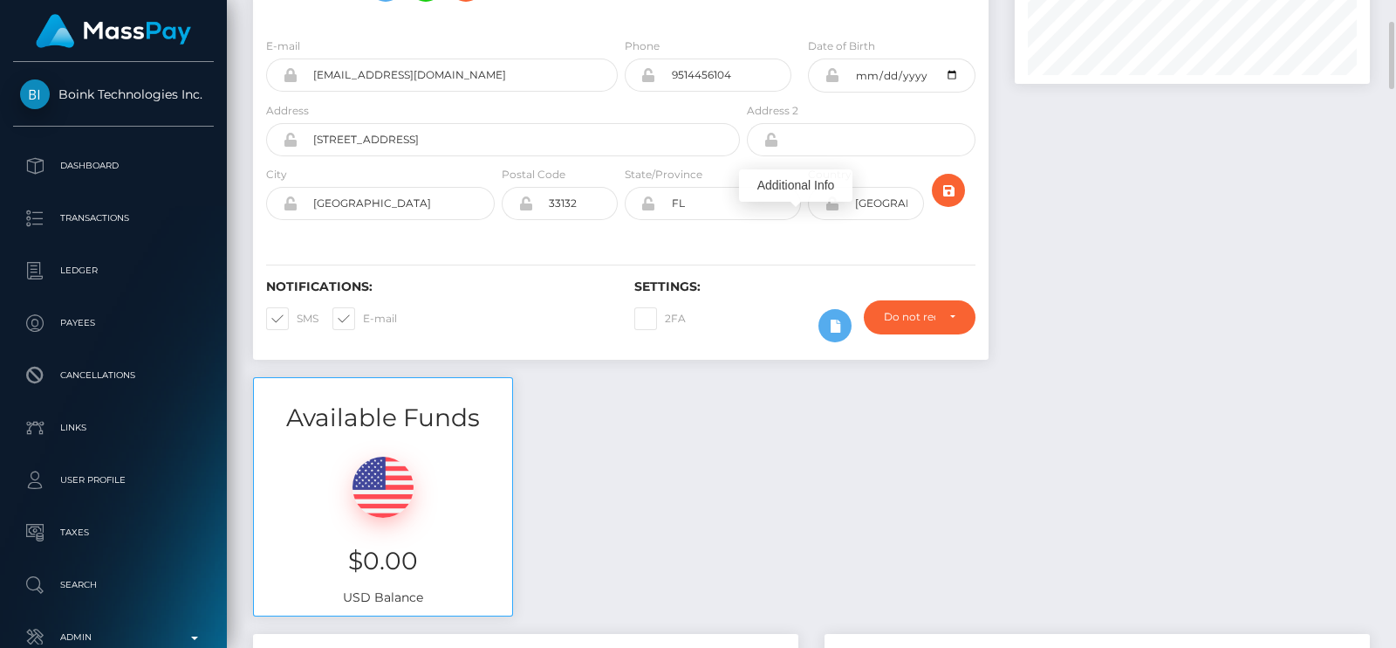
scroll to position [0, 0]
